Goal: Communication & Community: Answer question/provide support

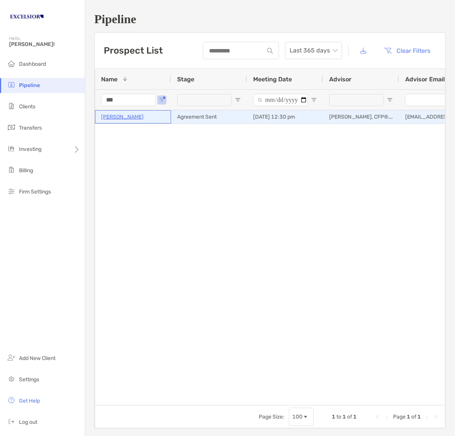
click at [120, 118] on p "[PERSON_NAME]" at bounding box center [122, 116] width 43 height 9
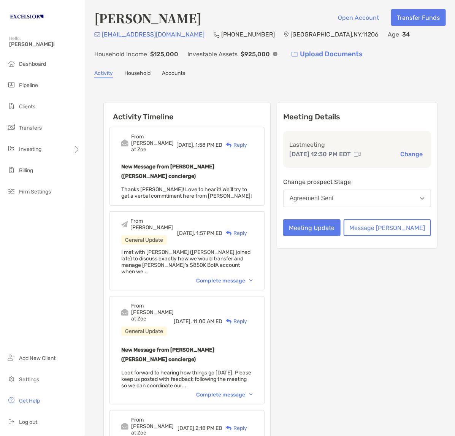
click at [253, 277] on div "Complete message" at bounding box center [224, 280] width 57 height 6
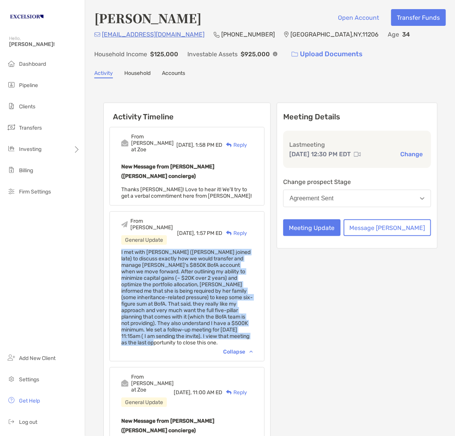
drag, startPoint x: 119, startPoint y: 222, endPoint x: 157, endPoint y: 293, distance: 80.2
click at [157, 293] on div "From [PERSON_NAME] General Update [DATE], 1:57 PM ED Reply I met with [PERSON_N…" at bounding box center [186, 286] width 155 height 150
copy span "I met with [PERSON_NAME] ([PERSON_NAME] joined late) to discuss exactly how we …"
